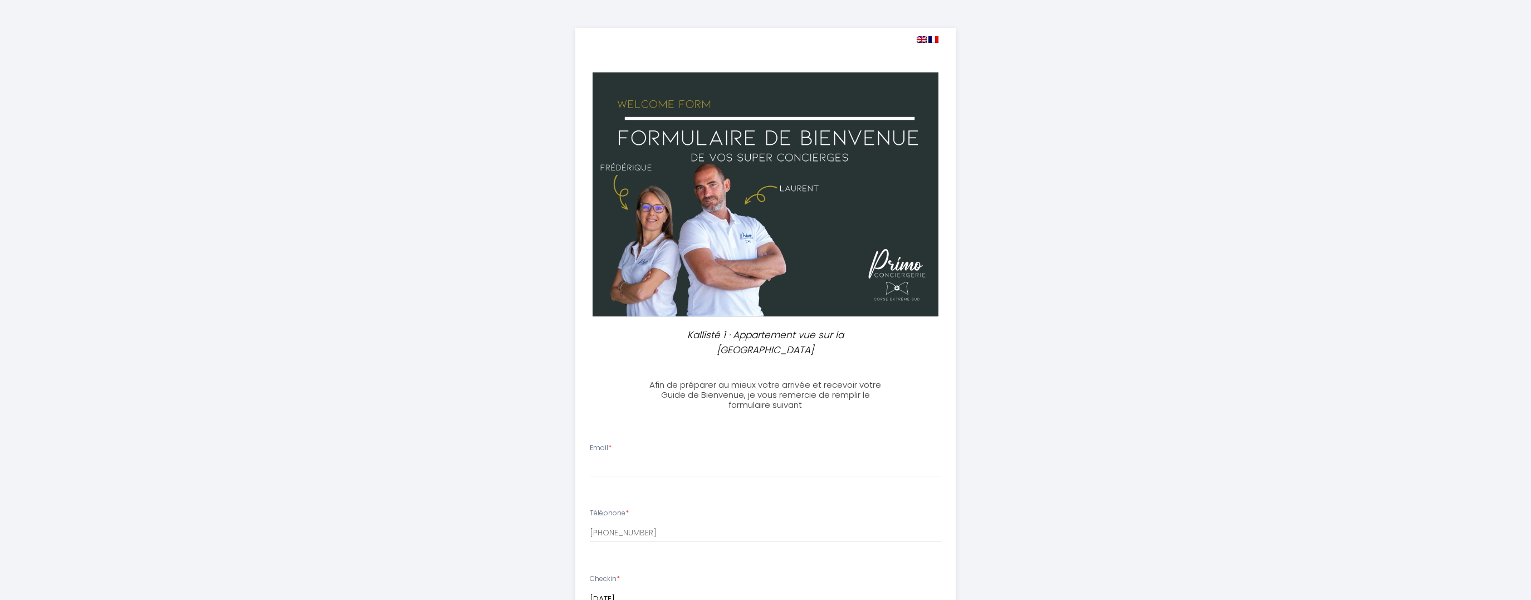
select select
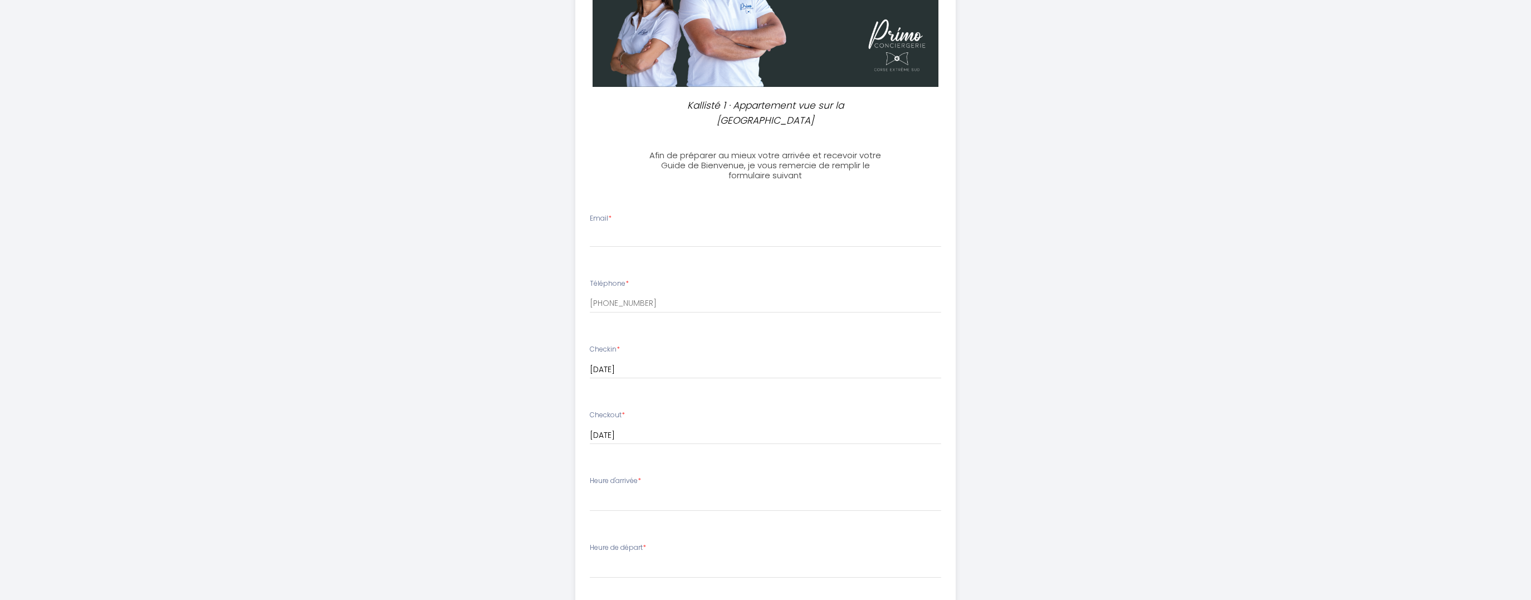
scroll to position [231, 0]
click at [647, 226] on input "Email *" at bounding box center [765, 236] width 351 height 20
click at [646, 226] on input "Email *" at bounding box center [765, 236] width 351 height 20
type input "[EMAIL_ADDRESS][DOMAIN_NAME]"
click at [1198, 405] on div "Kallisté 1 · Appartement vue sur la Citadelle Afin de préparer au mieux votre a…" at bounding box center [765, 333] width 1531 height 1128
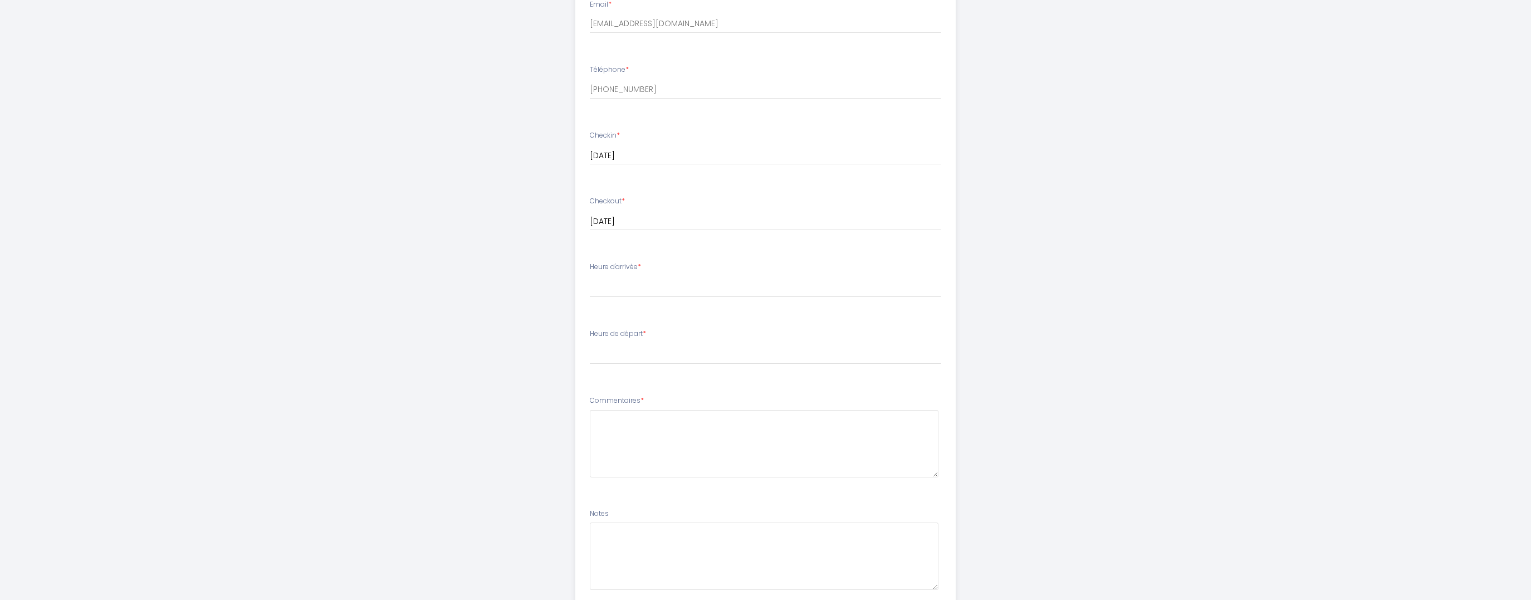
scroll to position [461, 0]
click at [590, 258] on select "17:00 17:30 18:00 18:30 19:00 19:30 20:00 20:30 21:00 21:30 22:00 22:30 23:00 2…" at bounding box center [765, 268] width 351 height 21
select select "17:00"
click option "17:00" at bounding box center [0, 0] width 0 height 0
click at [590, 325] on select "00:00 00:30 01:00 01:30 02:00 02:30 03:00 03:30 04:00 04:30 05:00 05:30 06:00 0…" at bounding box center [765, 335] width 351 height 21
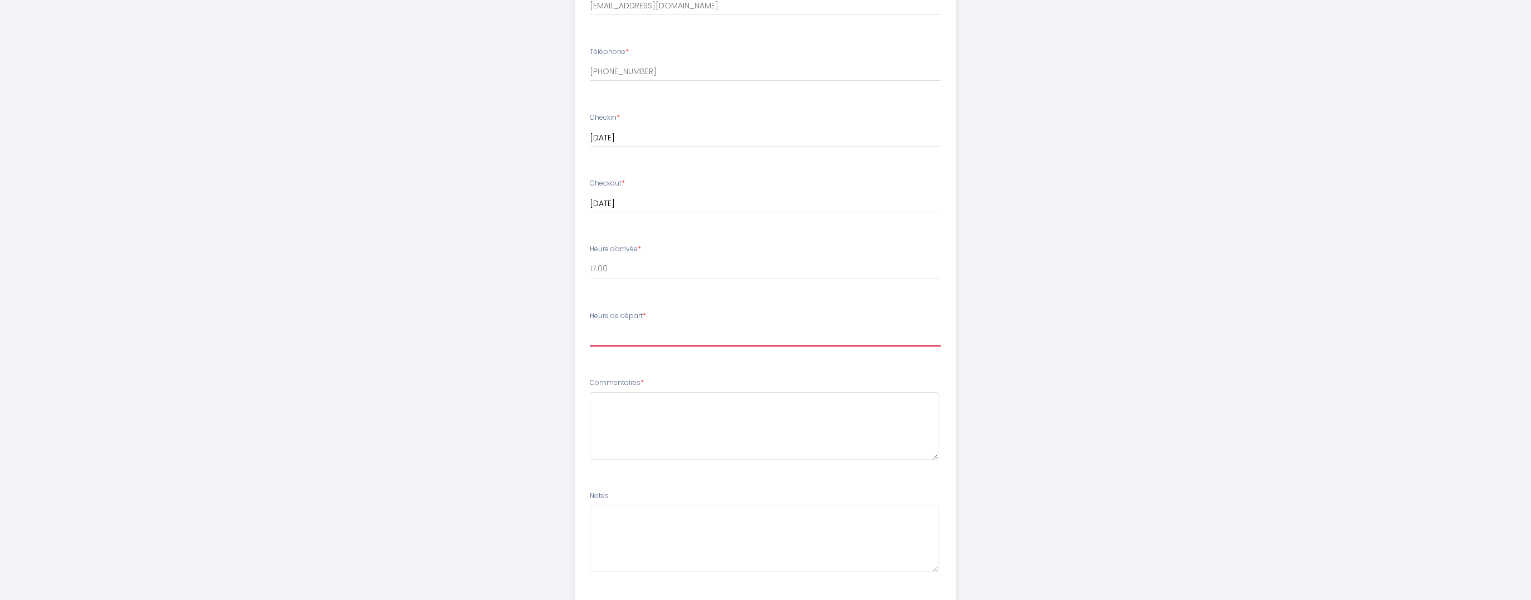
select select "10:00"
click option "10:00" at bounding box center [0, 0] width 0 height 0
click at [642, 419] on textarea at bounding box center [764, 425] width 349 height 67
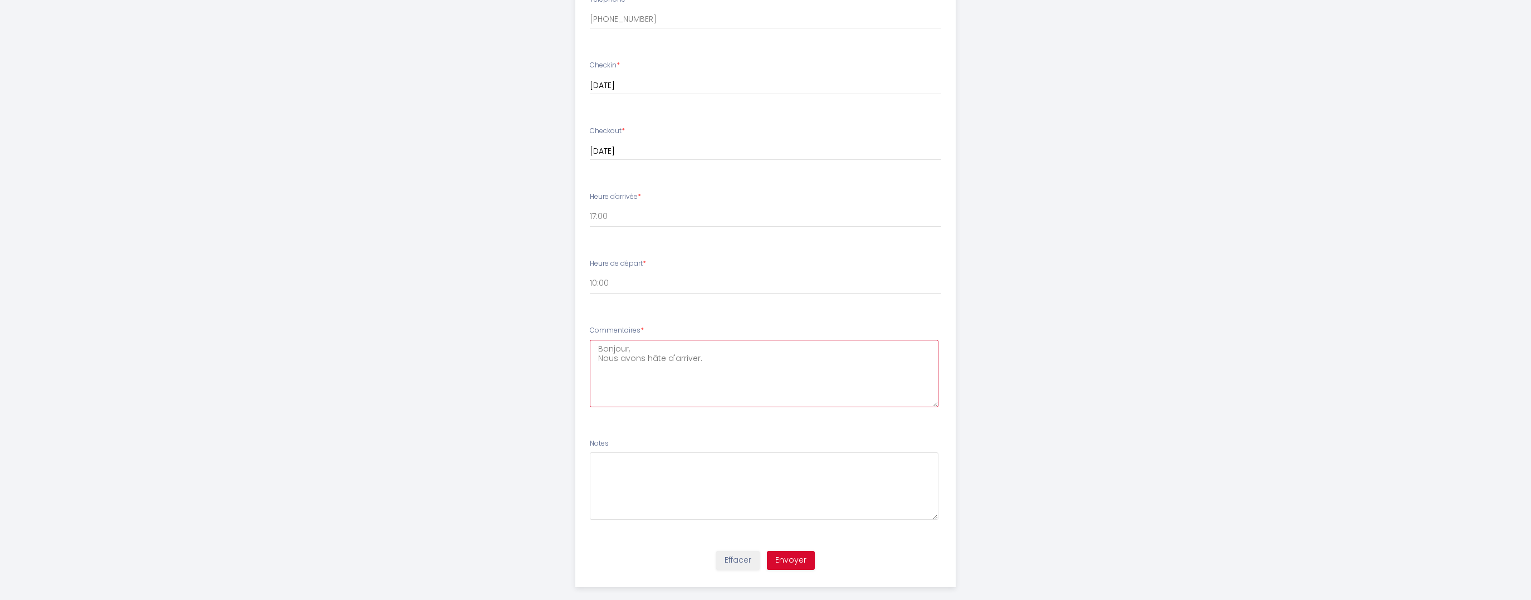
click at [716, 348] on textarea "Bonjour, Nous avons hâte d'arriver." at bounding box center [764, 373] width 349 height 67
click at [640, 340] on textarea "Bonjour, Nous avons hâte d'arriver." at bounding box center [764, 373] width 349 height 67
click at [652, 340] on textarea "Bonjour, Nous avons hâte d'arriver." at bounding box center [764, 373] width 349 height 67
paste textarea "Nous aurons juste une voiture"
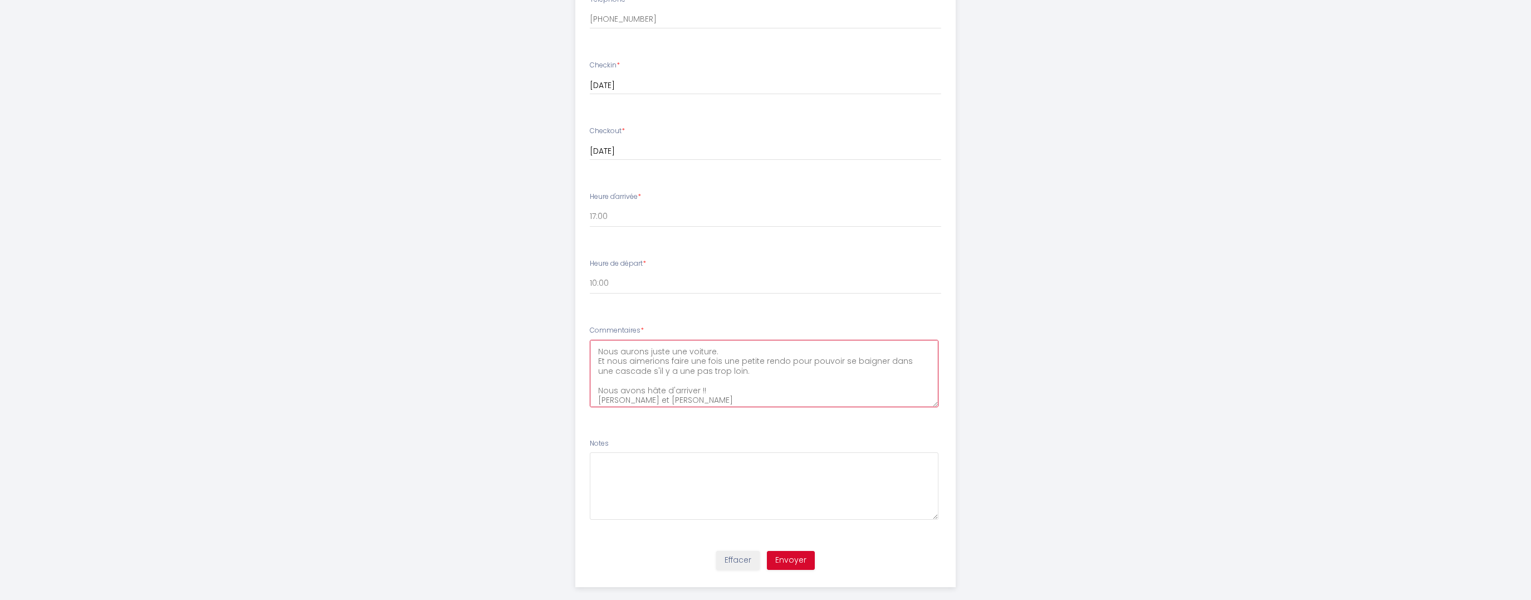
click at [744, 387] on textarea "Bonjour [PERSON_NAME] et [PERSON_NAME], Nous aurons juste une voiture. Et nous …" at bounding box center [764, 373] width 349 height 67
type textarea "Bonjour [PERSON_NAME] et [PERSON_NAME], Nous aurons juste une voiture. Et nous …"
click at [799, 551] on button "Envoyer" at bounding box center [791, 560] width 48 height 19
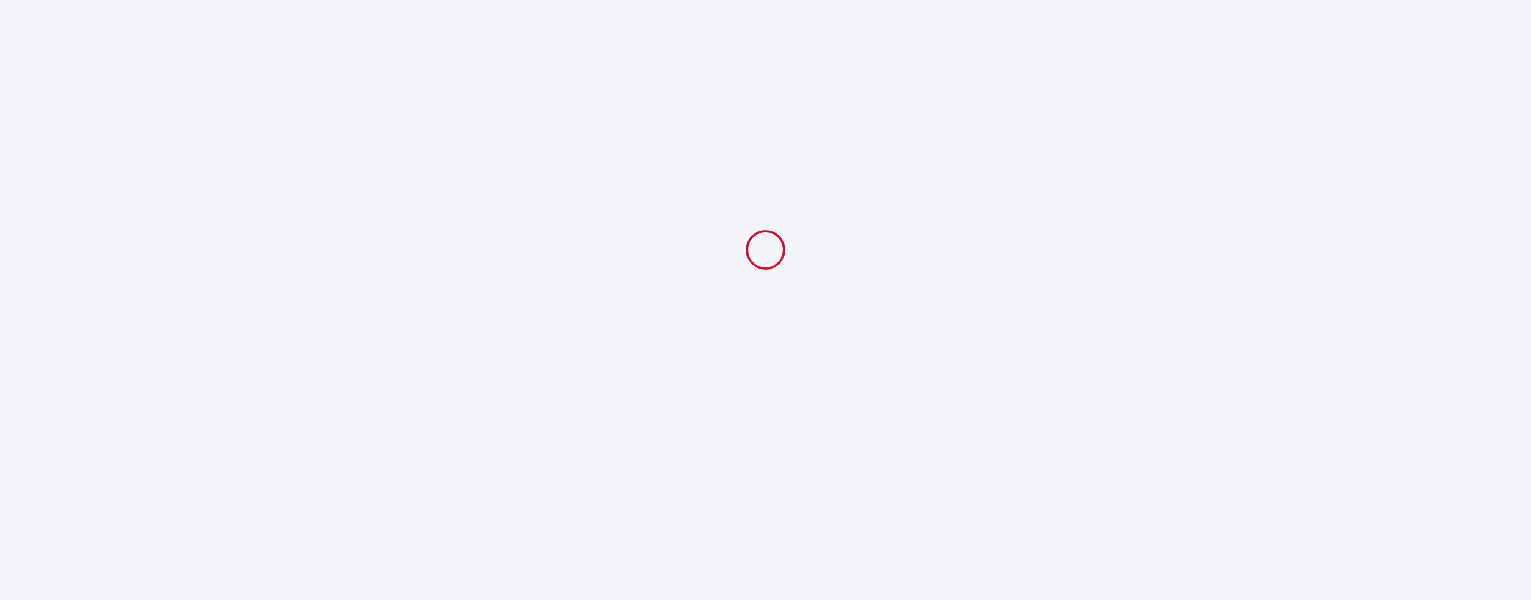
select select "10:00"
